Goal: Transaction & Acquisition: Purchase product/service

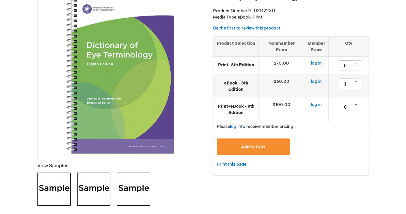
scroll to position [108, 0]
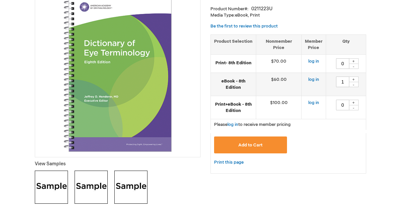
click at [355, 85] on div "-" at bounding box center [354, 84] width 10 height 5
type input "0"
click at [355, 58] on div "+" at bounding box center [354, 61] width 10 height 6
type input "1"
click at [253, 148] on button "Add to Cart" at bounding box center [250, 145] width 73 height 17
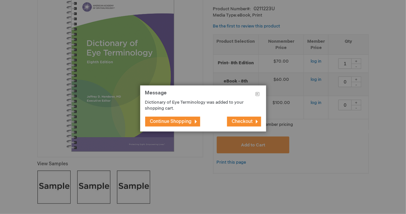
click at [245, 116] on footer "Continue Shopping Checkout" at bounding box center [203, 122] width 126 height 20
click at [244, 122] on span "Checkout" at bounding box center [242, 122] width 21 height 6
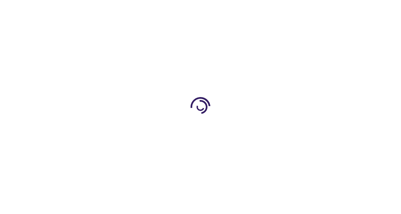
select select "US"
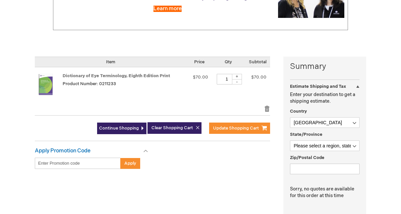
scroll to position [113, 0]
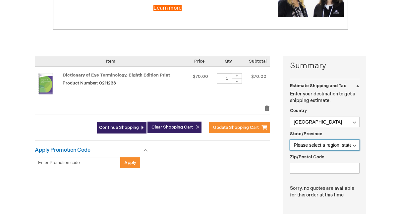
click at [336, 142] on select "Please select a region, state or province. Alabama Alaska American Samoa Arizon…" at bounding box center [325, 145] width 70 height 11
select select "32"
click at [290, 140] on select "Please select a region, state or province. Alabama Alaska American Samoa Arizon…" at bounding box center [325, 145] width 70 height 11
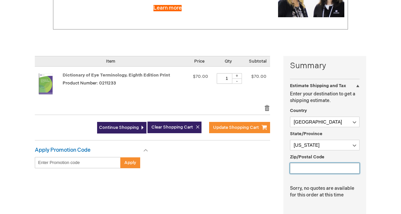
click at [302, 168] on input "Zip/Postal Code" at bounding box center [325, 168] width 70 height 11
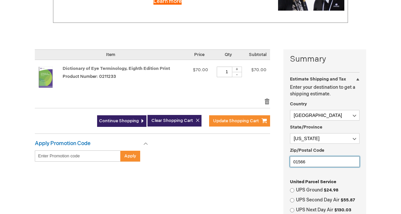
scroll to position [0, 0]
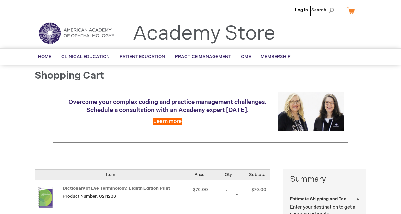
type input "01566"
